Goal: Information Seeking & Learning: Check status

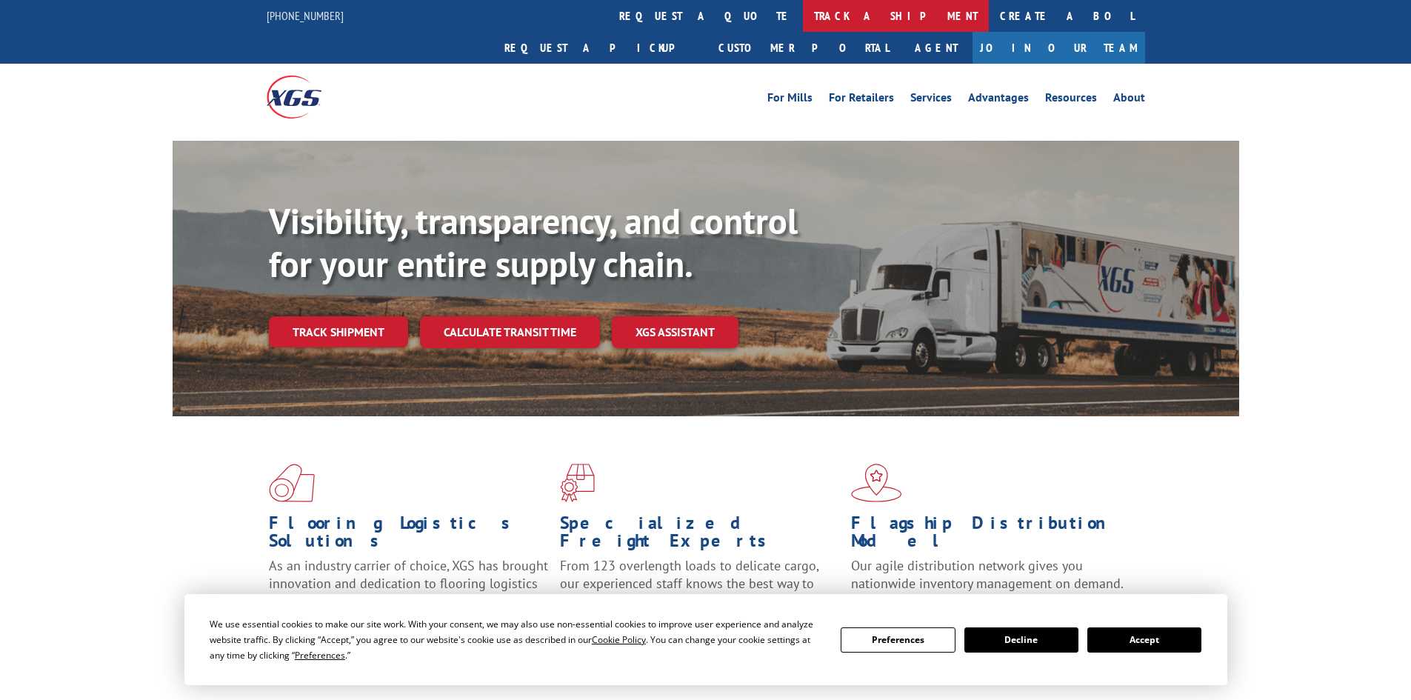
click at [803, 13] on link "track a shipment" at bounding box center [896, 16] width 186 height 32
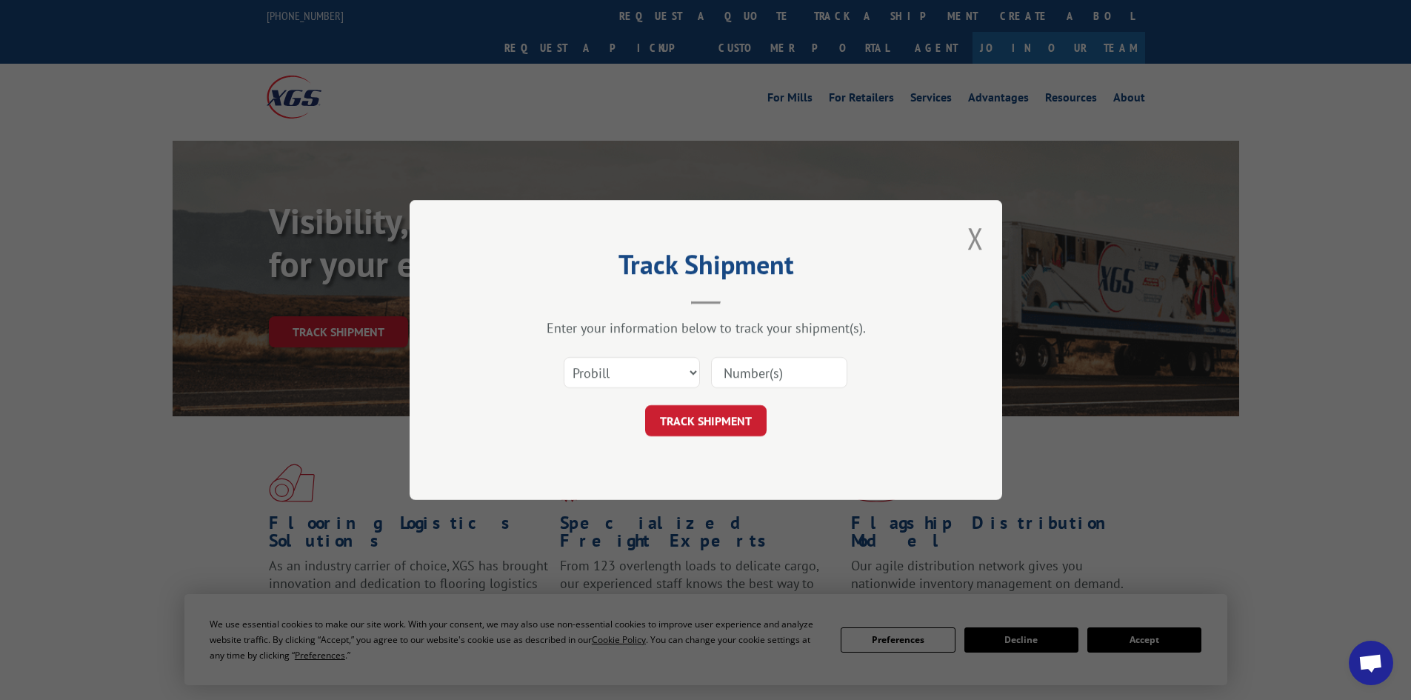
click at [793, 367] on input at bounding box center [779, 372] width 136 height 31
paste input "16331315"
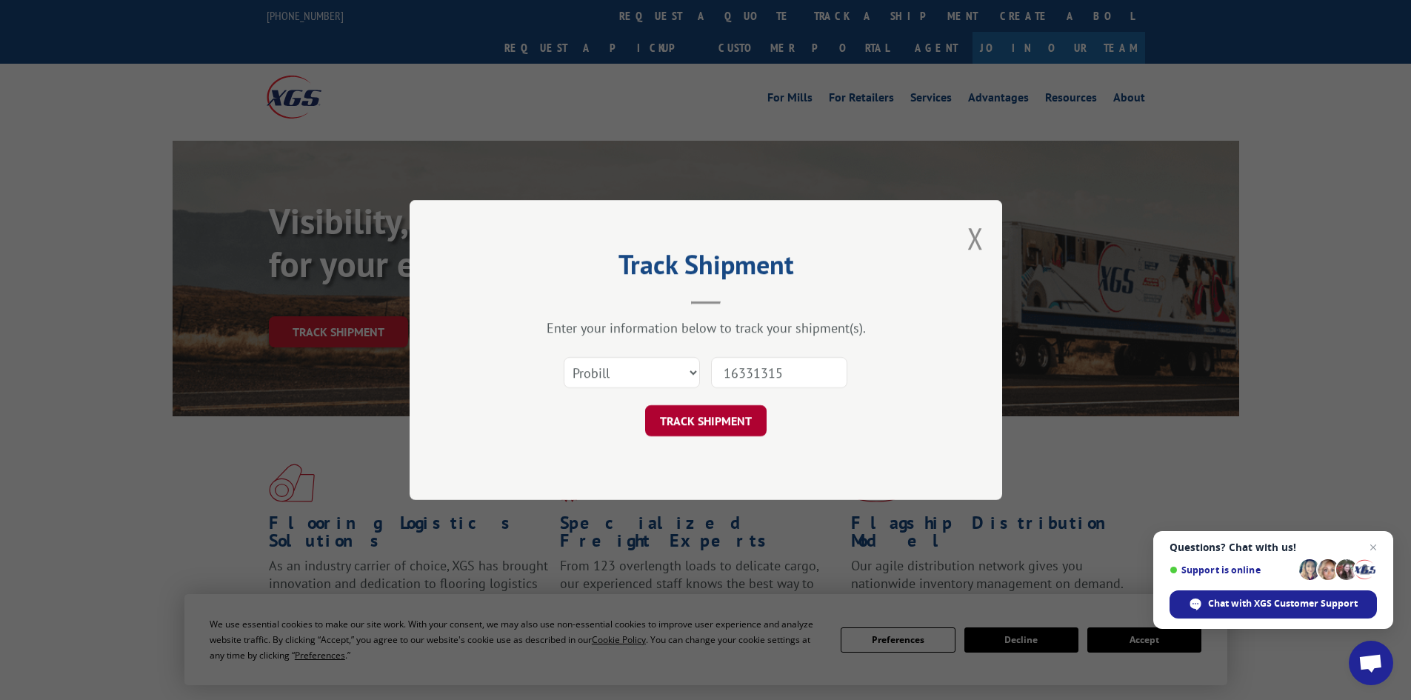
type input "16331315"
click at [694, 409] on button "TRACK SHIPMENT" at bounding box center [705, 420] width 121 height 31
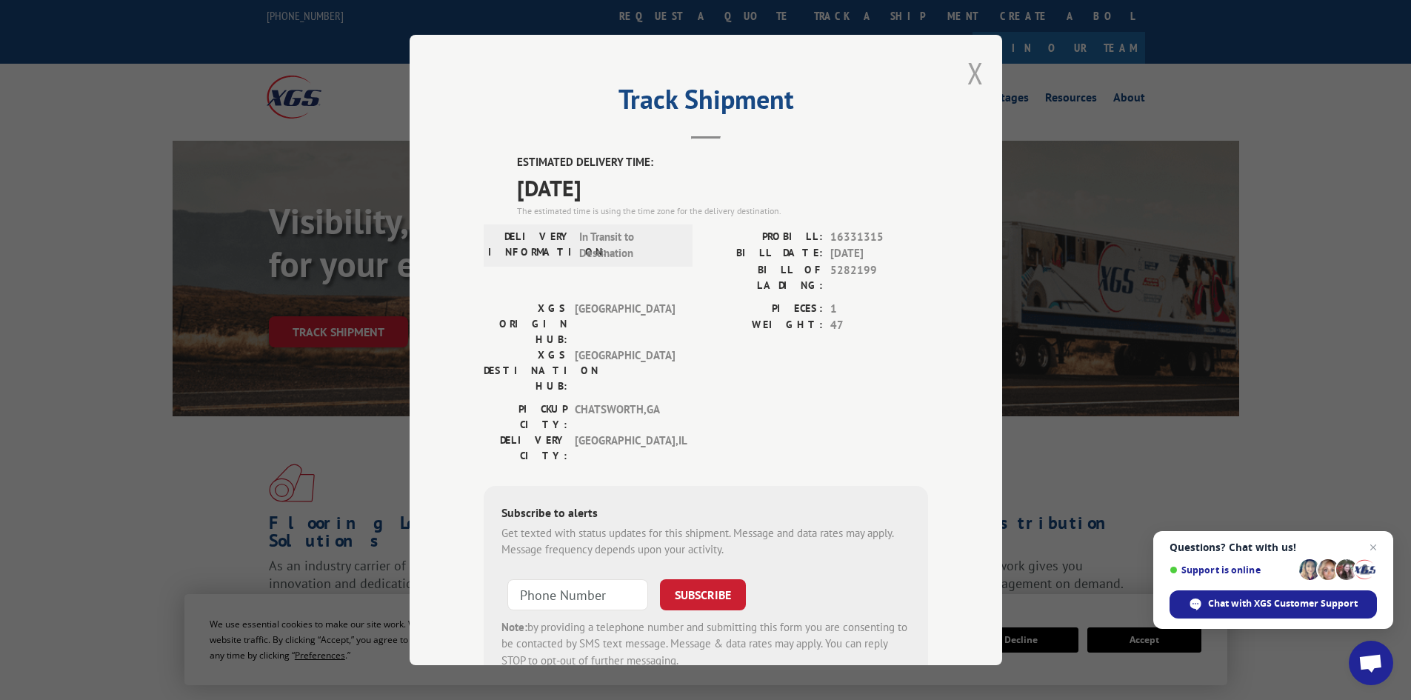
click at [967, 71] on button "Close modal" at bounding box center [975, 72] width 16 height 39
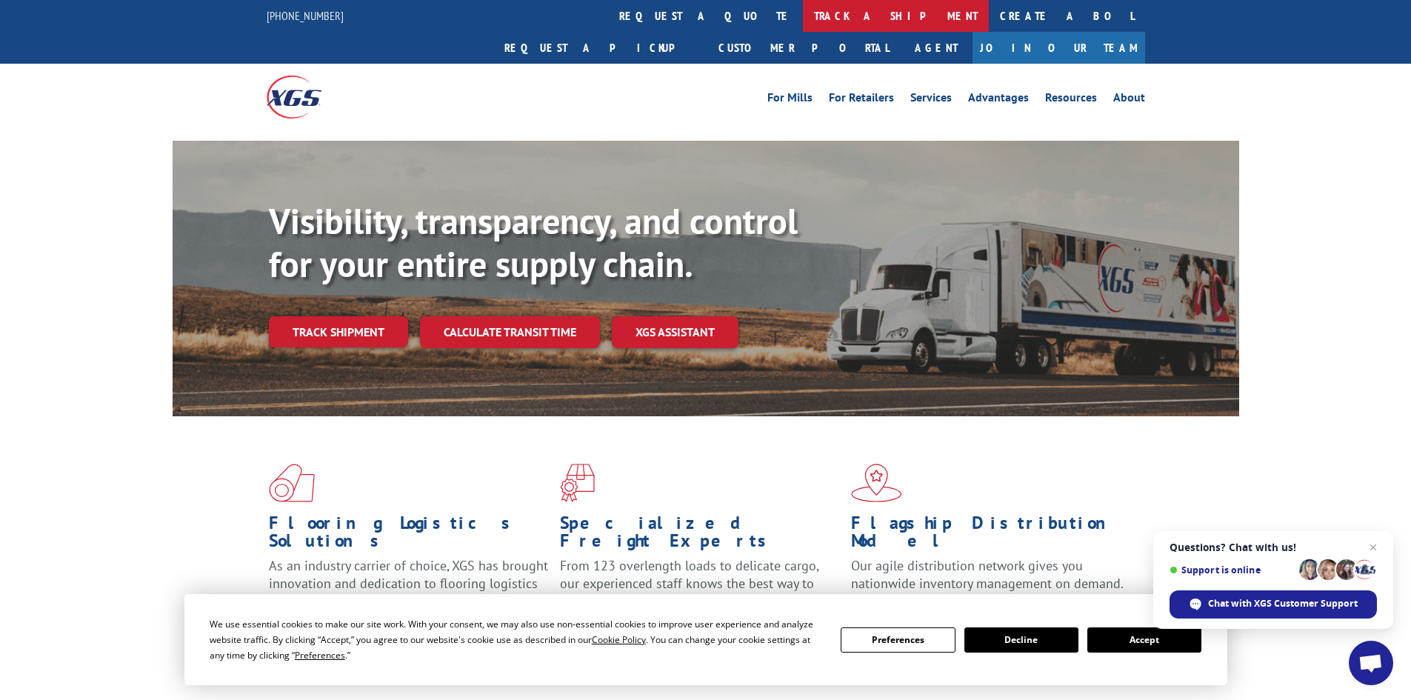
click at [803, 17] on link "track a shipment" at bounding box center [896, 16] width 186 height 32
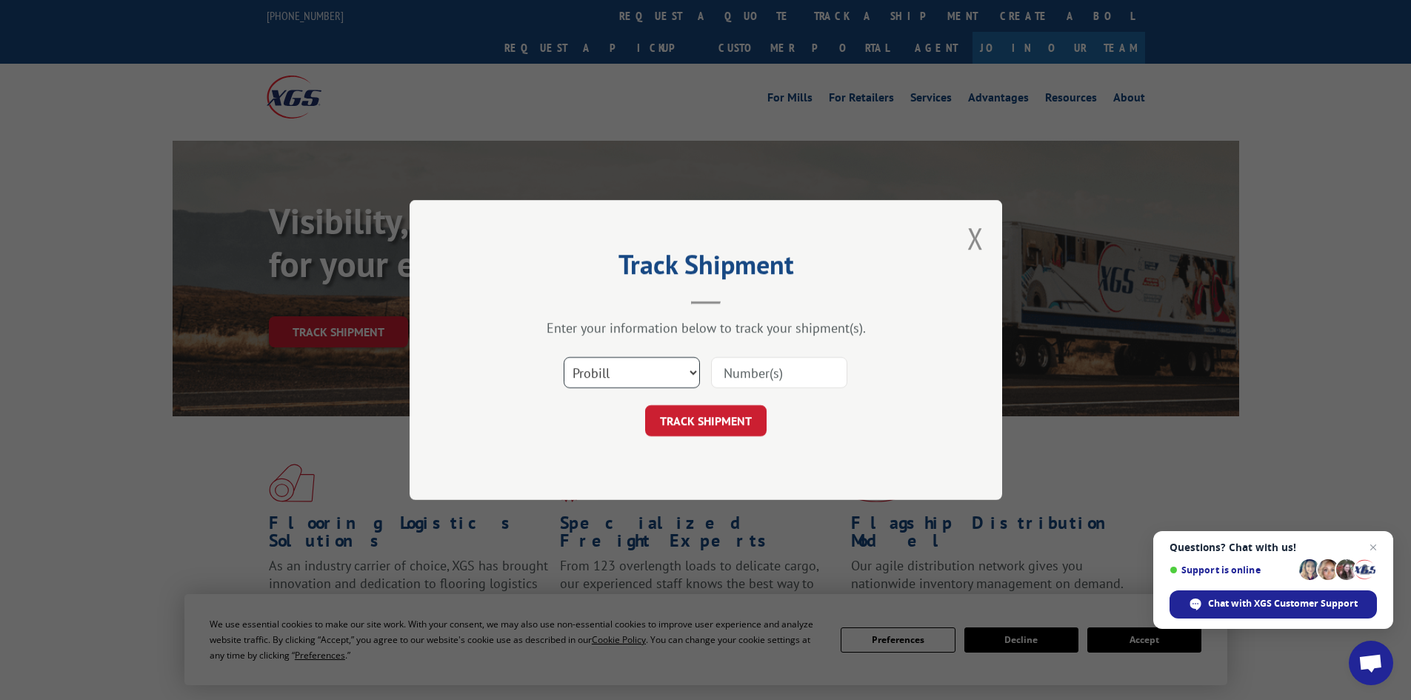
click at [695, 372] on select "Select category... Probill BOL PO" at bounding box center [631, 372] width 136 height 31
select select "bol"
click at [563, 357] on select "Select category... Probill BOL PO" at bounding box center [631, 372] width 136 height 31
click at [739, 376] on input at bounding box center [779, 372] width 136 height 31
paste input "5282288"
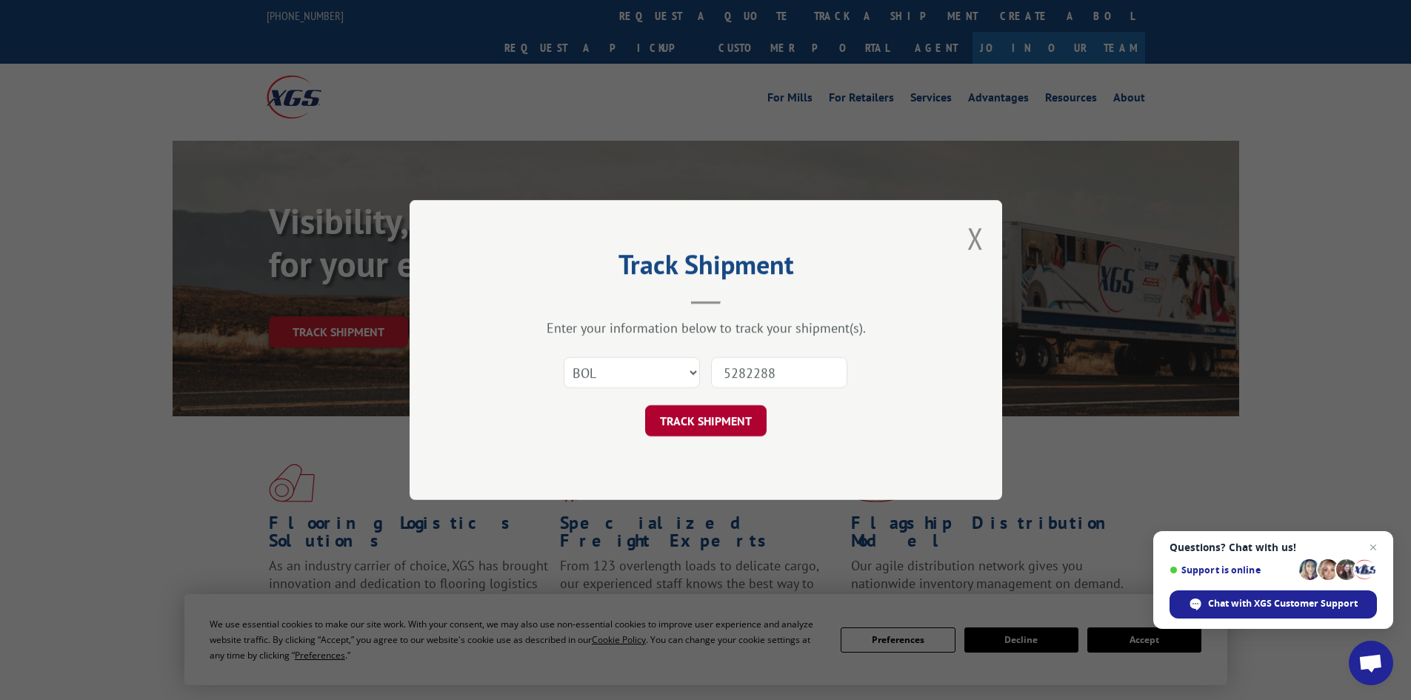
type input "5282288"
click at [709, 415] on button "TRACK SHIPMENT" at bounding box center [705, 420] width 121 height 31
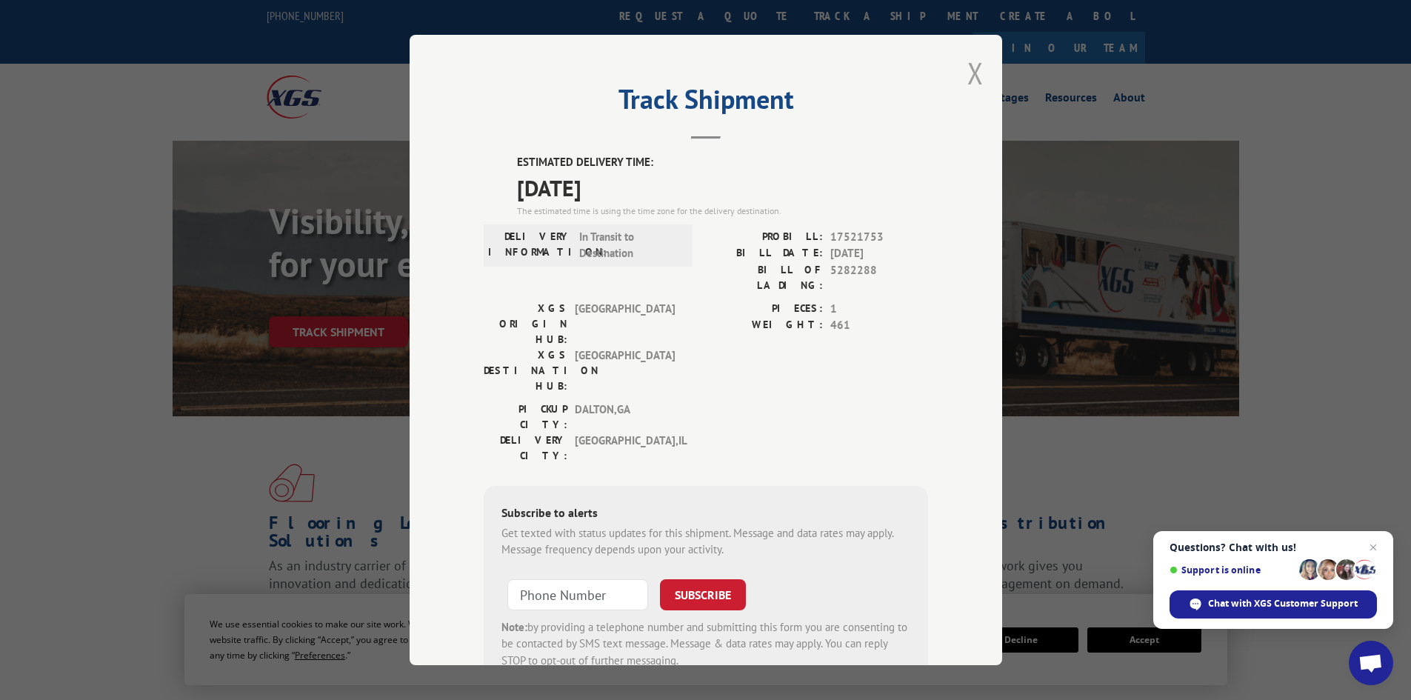
click at [971, 73] on button "Close modal" at bounding box center [975, 72] width 16 height 39
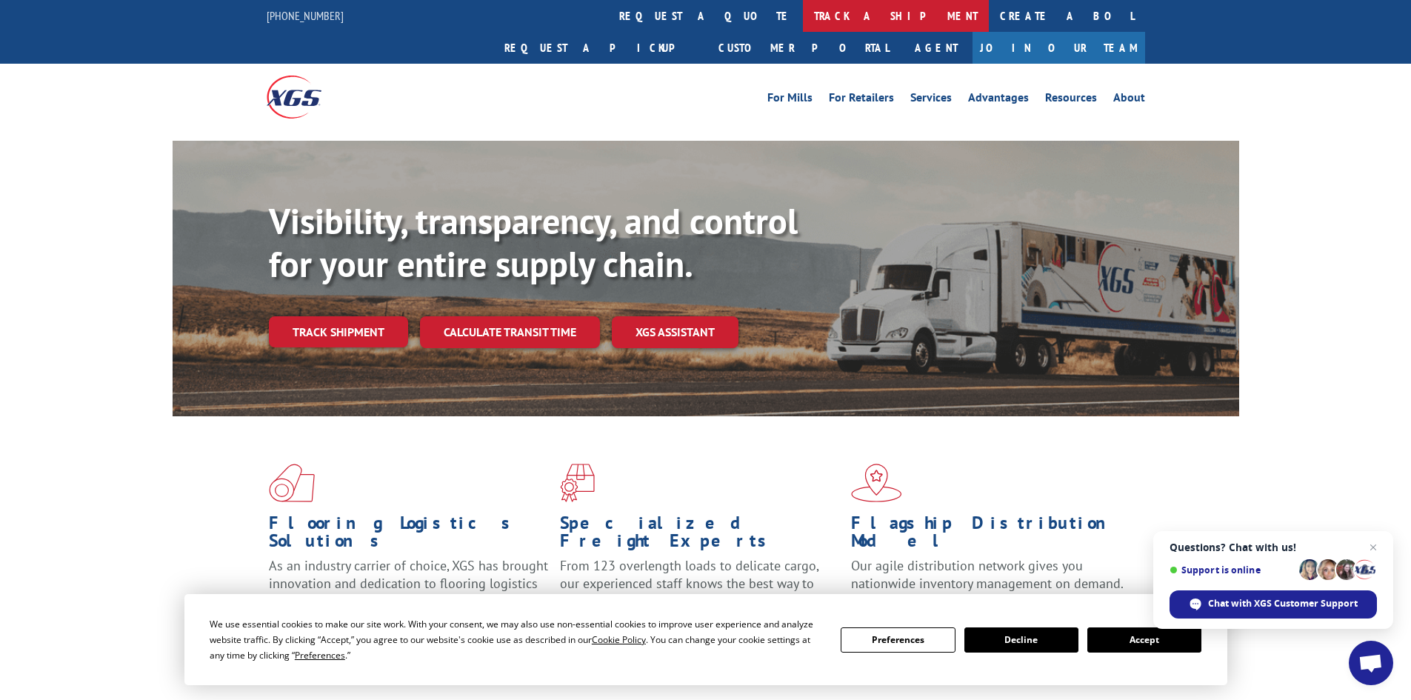
drag, startPoint x: 684, startPoint y: 9, endPoint x: 686, endPoint y: 47, distance: 38.5
click at [803, 10] on link "track a shipment" at bounding box center [896, 16] width 186 height 32
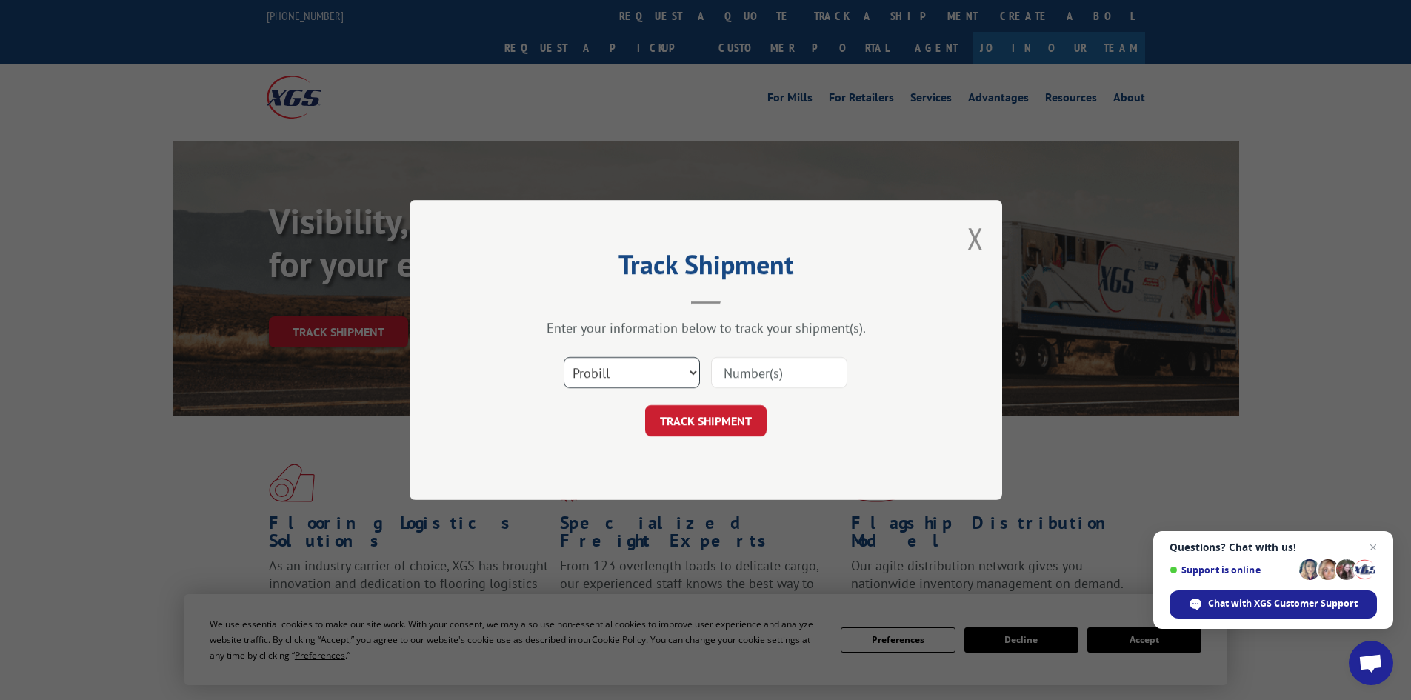
click at [688, 369] on select "Select category... Probill BOL PO" at bounding box center [631, 372] width 136 height 31
click at [563, 357] on select "Select category... Probill BOL PO" at bounding box center [631, 372] width 136 height 31
click at [734, 373] on input at bounding box center [779, 372] width 136 height 31
paste input "17521753"
type input "17521753"
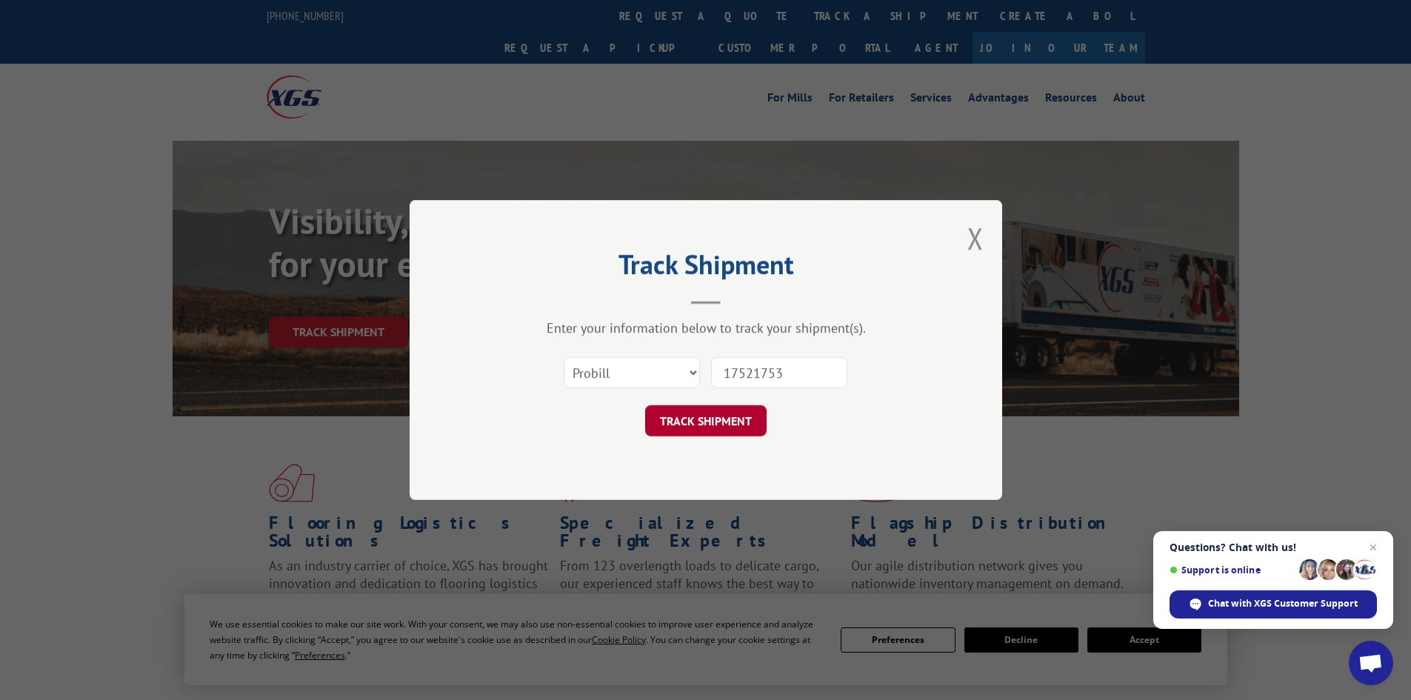
click at [707, 422] on button "TRACK SHIPMENT" at bounding box center [705, 420] width 121 height 31
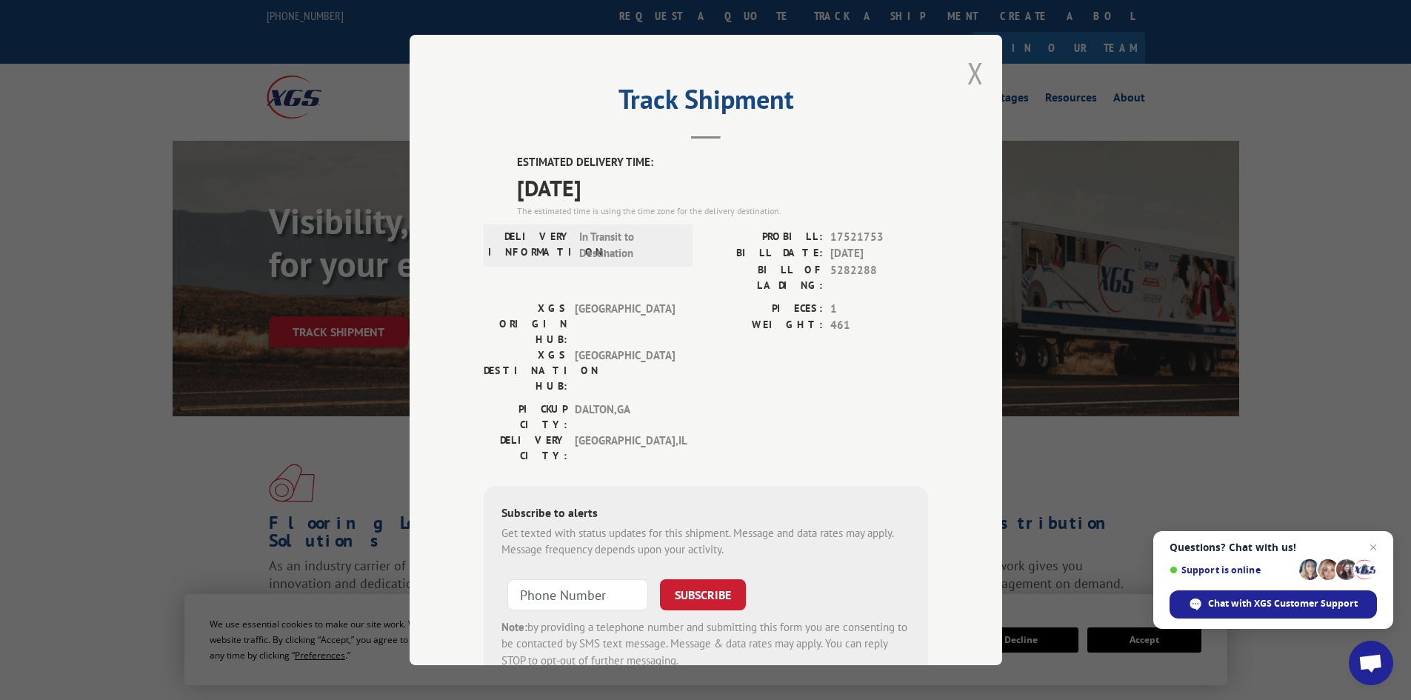
click at [971, 73] on button "Close modal" at bounding box center [975, 72] width 16 height 39
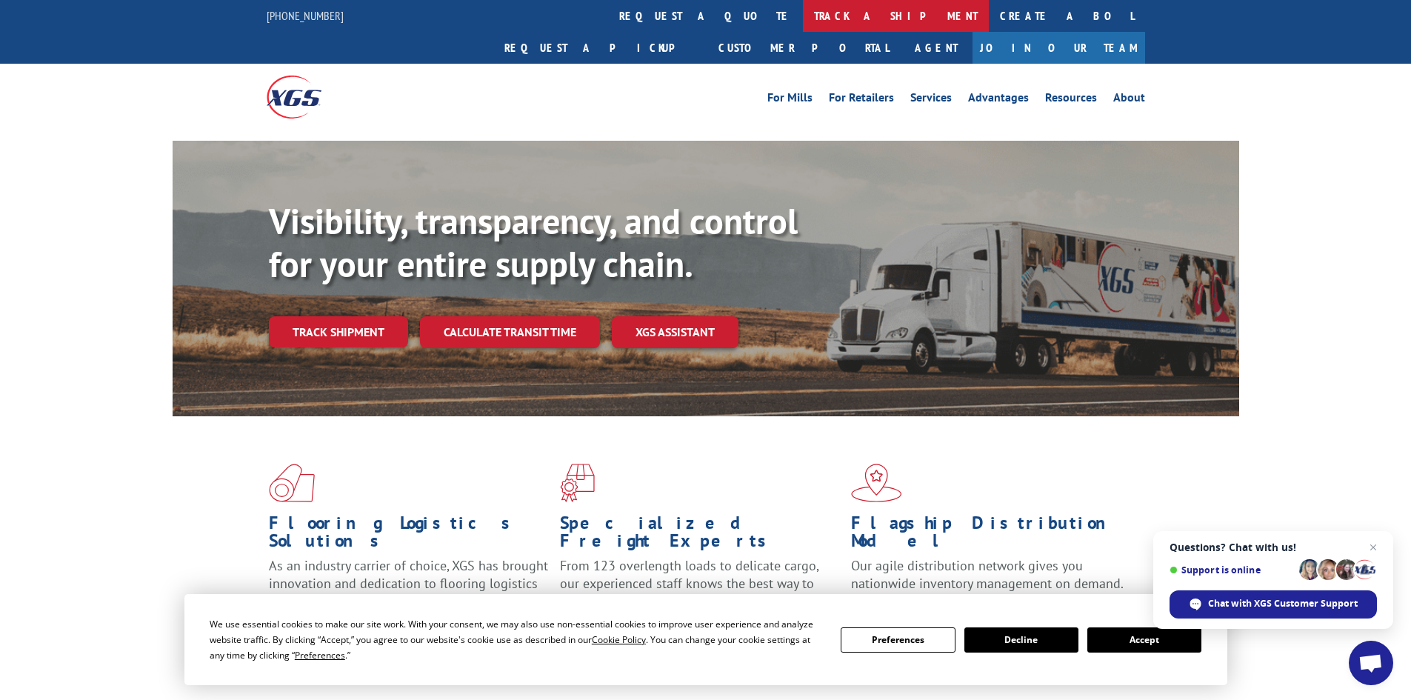
click at [803, 15] on link "track a shipment" at bounding box center [896, 16] width 186 height 32
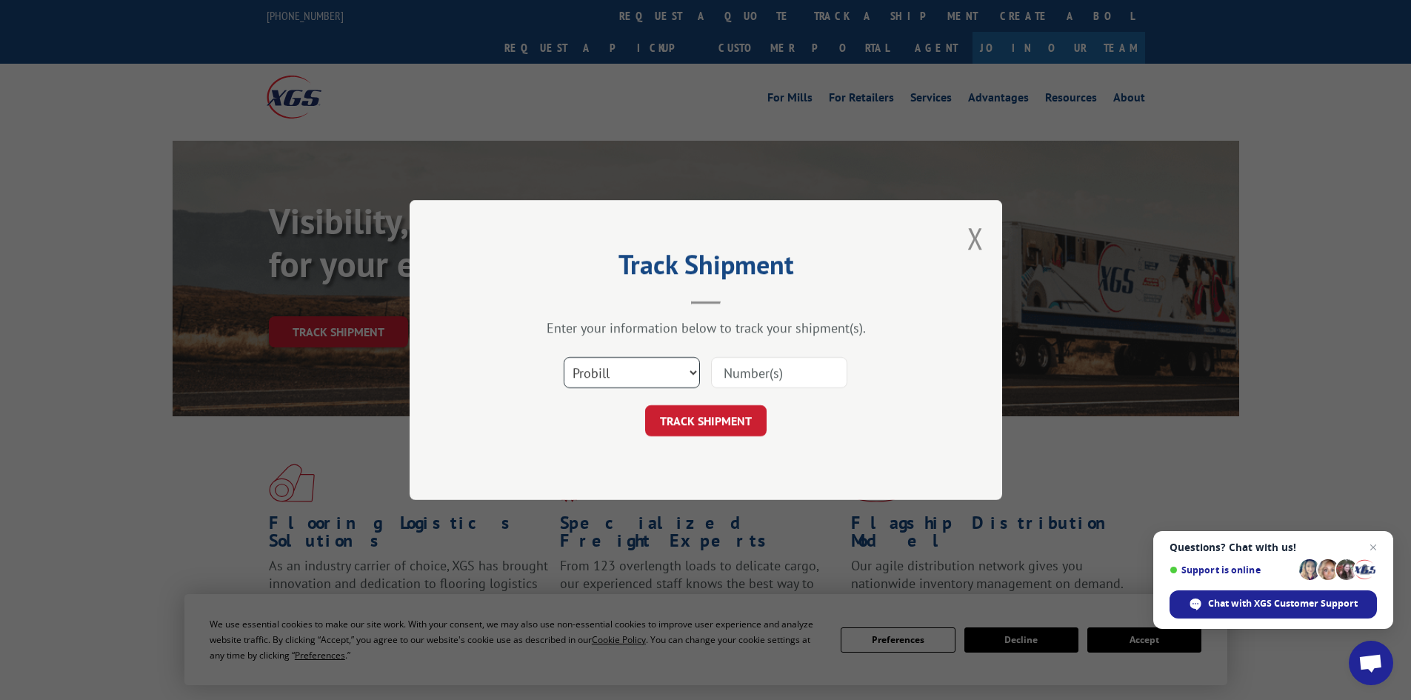
click at [695, 373] on select "Select category... Probill BOL PO" at bounding box center [631, 372] width 136 height 31
select select "po"
click at [563, 357] on select "Select category... Probill BOL PO" at bounding box center [631, 372] width 136 height 31
click at [737, 376] on input at bounding box center [779, 372] width 136 height 31
paste input "87529845"
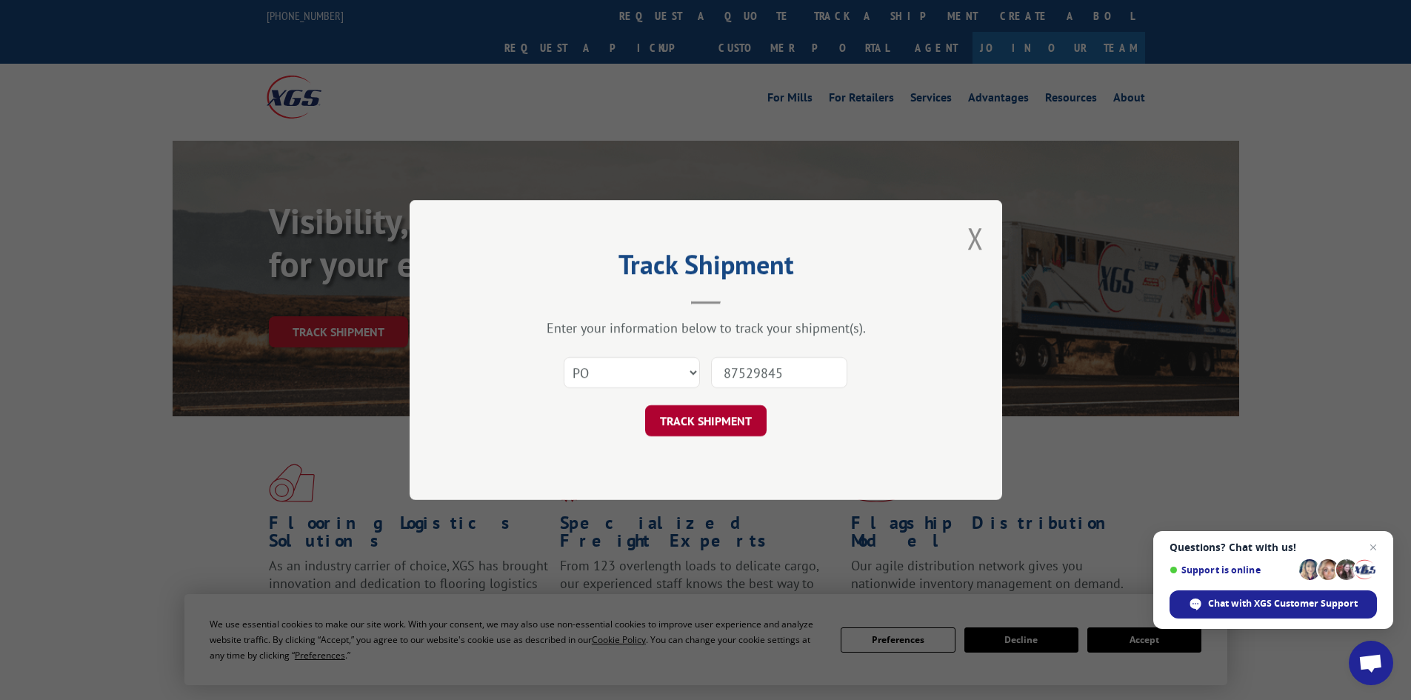
type input "87529845"
click at [693, 426] on button "TRACK SHIPMENT" at bounding box center [705, 420] width 121 height 31
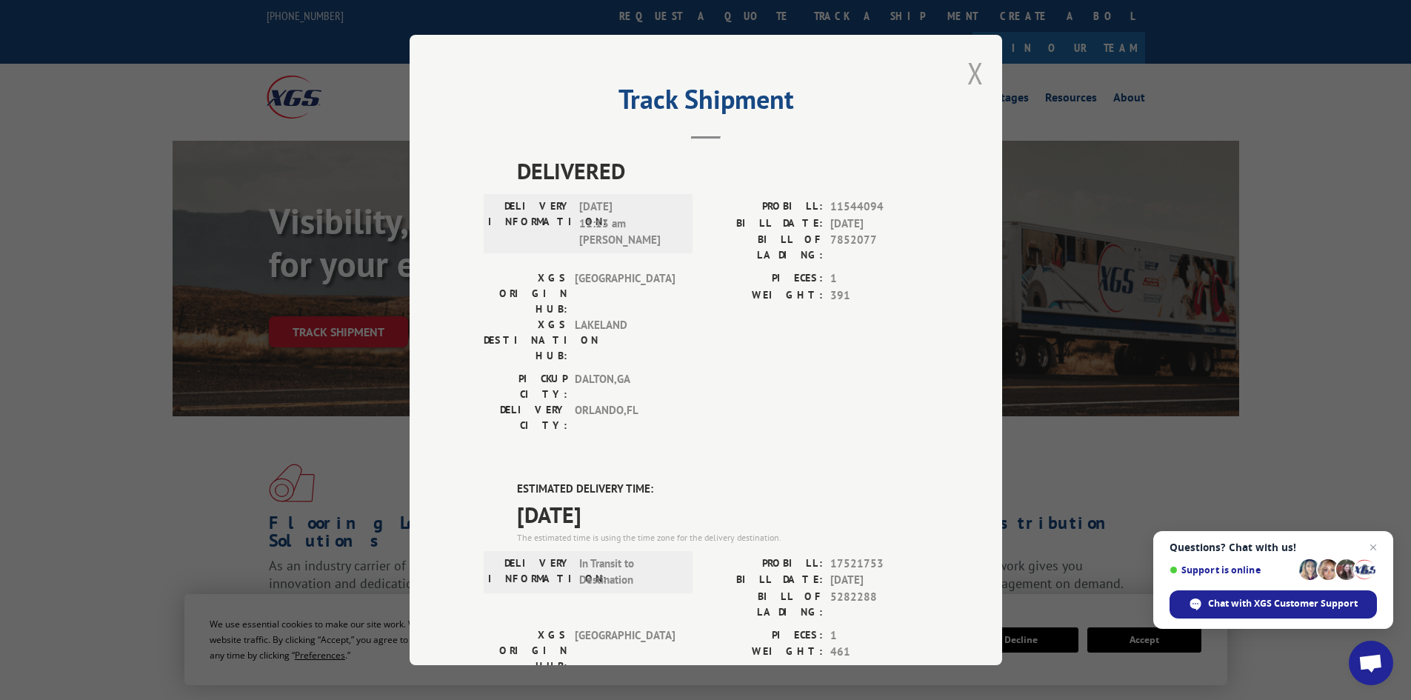
click at [969, 66] on button "Close modal" at bounding box center [975, 72] width 16 height 39
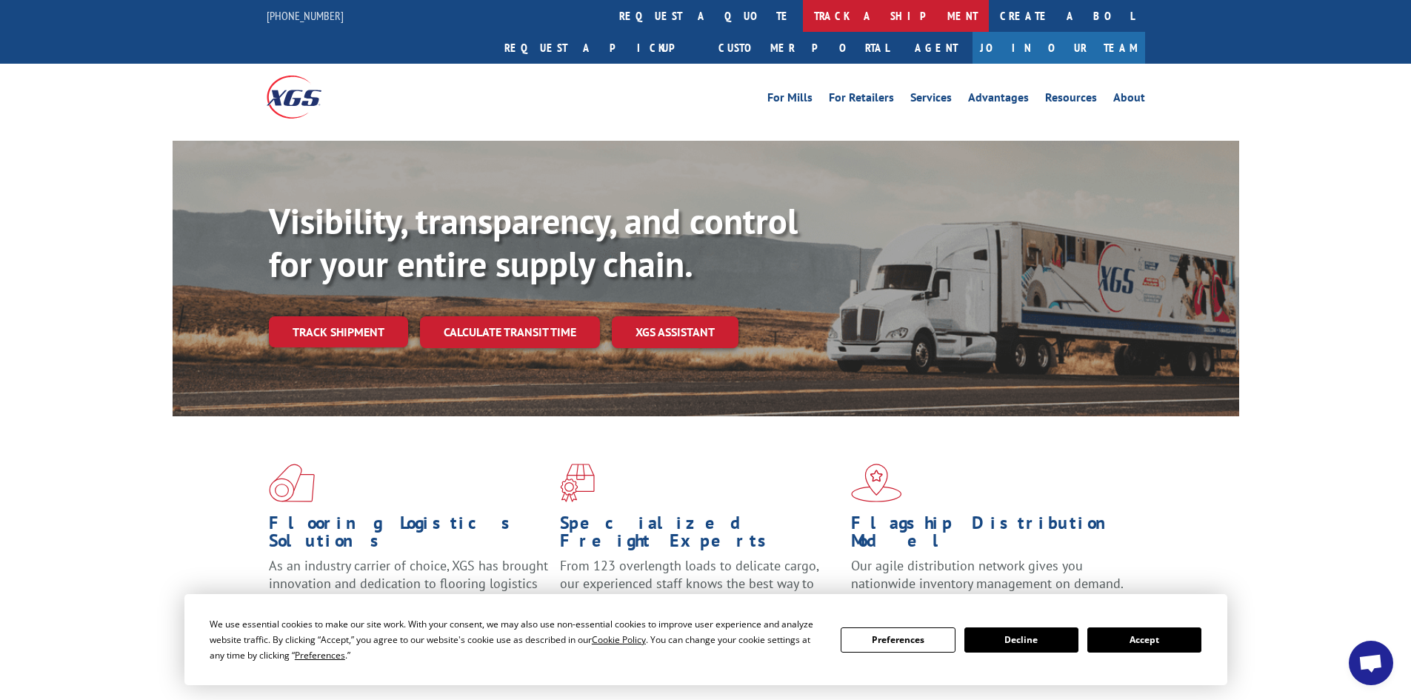
click at [803, 19] on link "track a shipment" at bounding box center [896, 16] width 186 height 32
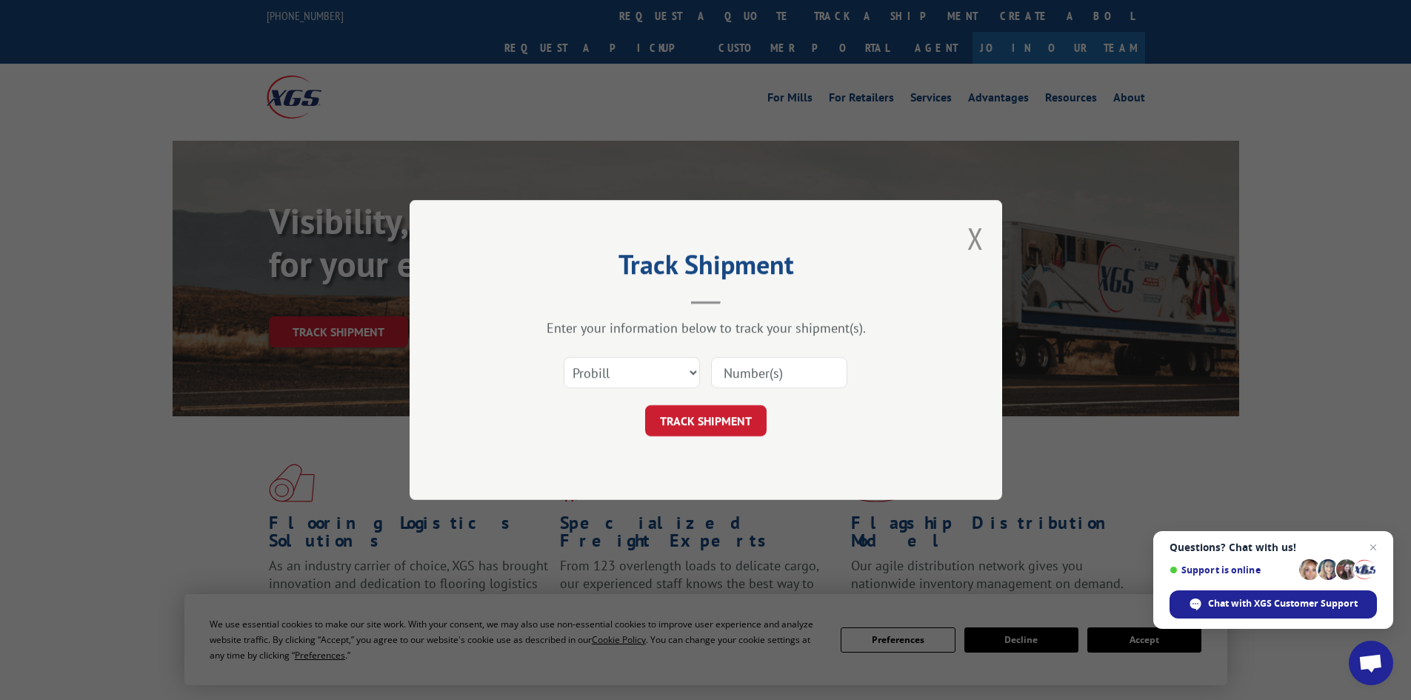
click at [729, 369] on input at bounding box center [779, 372] width 136 height 31
paste input "17521753"
type input "17521753"
click at [717, 415] on button "TRACK SHIPMENT" at bounding box center [705, 420] width 121 height 31
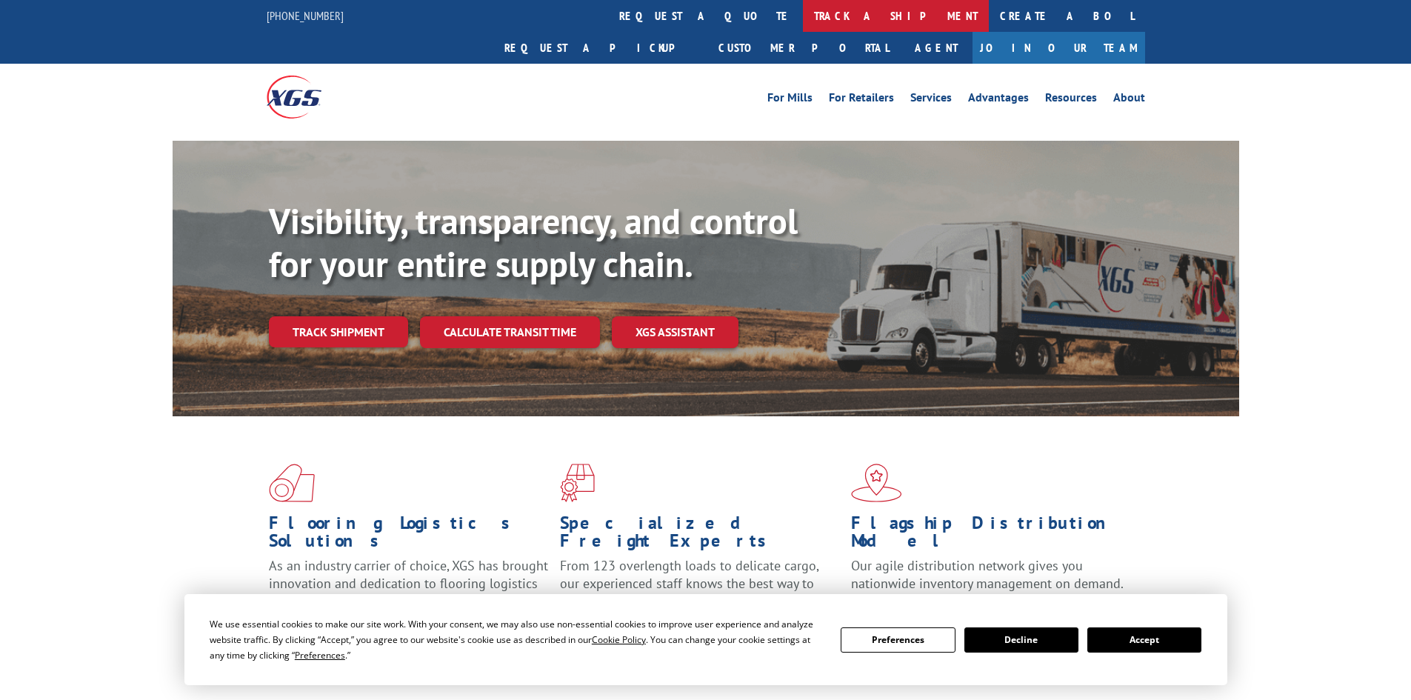
click at [803, 19] on link "track a shipment" at bounding box center [896, 16] width 186 height 32
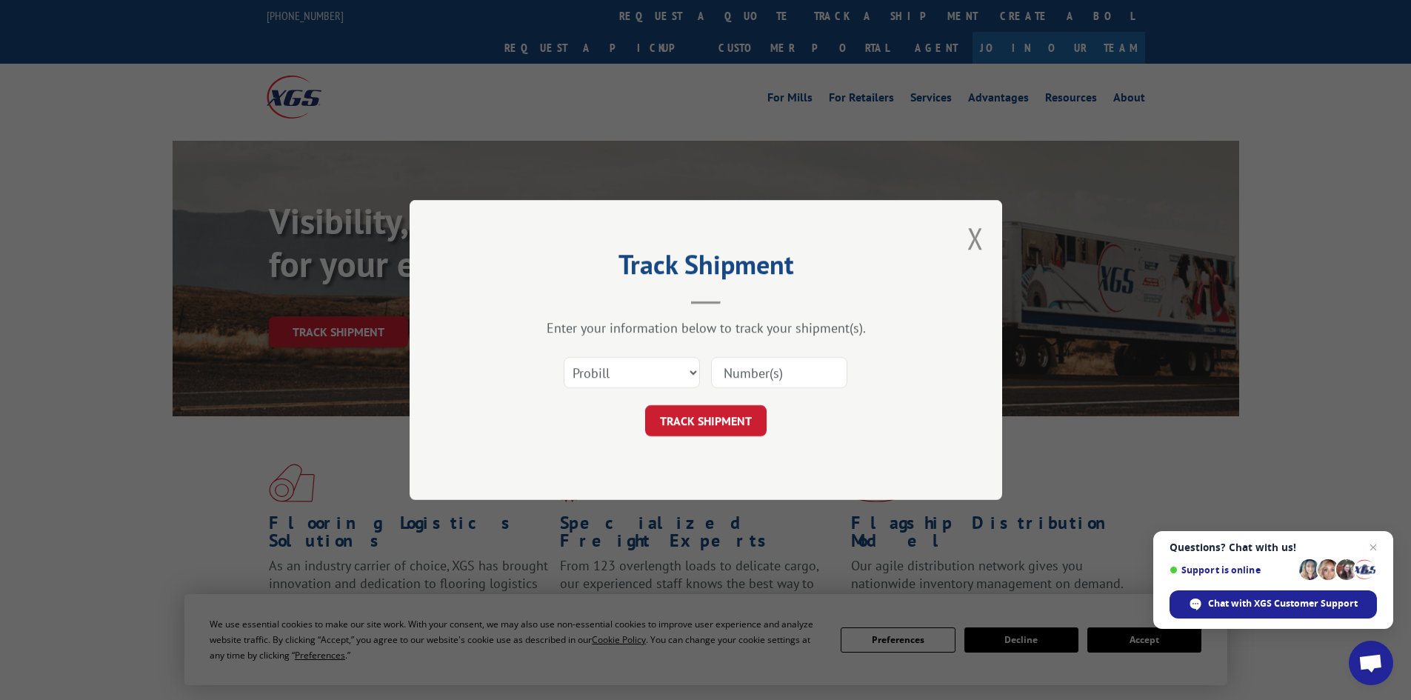
click at [735, 361] on input at bounding box center [779, 372] width 136 height 31
paste input "17521486"
type input "17521486"
drag, startPoint x: 692, startPoint y: 417, endPoint x: 742, endPoint y: 400, distance: 53.2
click at [696, 420] on button "TRACK SHIPMENT" at bounding box center [705, 420] width 121 height 31
